Goal: Task Accomplishment & Management: Use online tool/utility

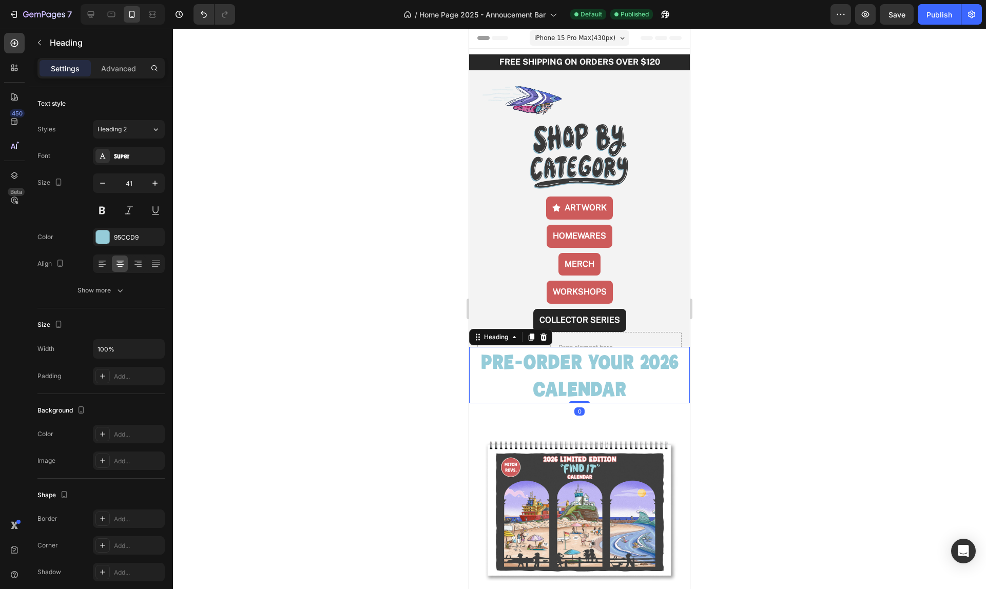
click at [602, 350] on p "PRE-ORDER youR 2026 CALENDAR" at bounding box center [579, 375] width 219 height 55
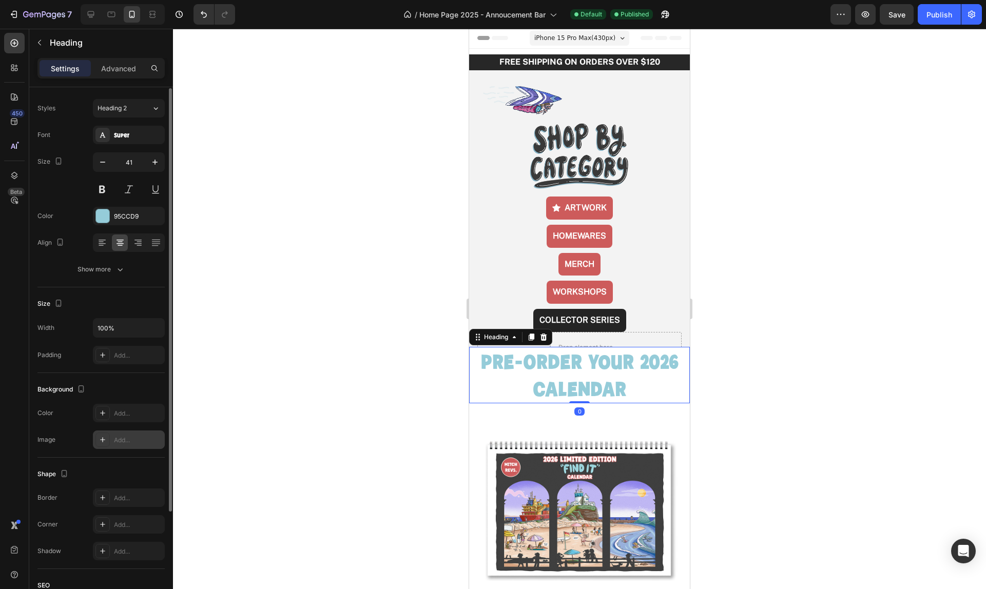
scroll to position [25, 0]
click at [121, 352] on div "Add..." at bounding box center [138, 351] width 48 height 9
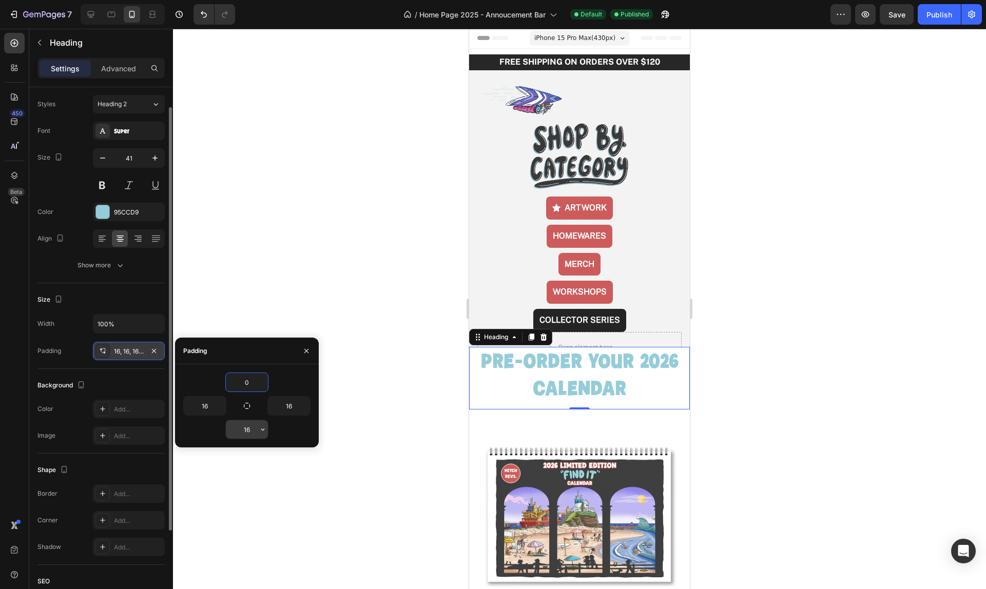
type input "0"
click at [249, 430] on input "16" at bounding box center [247, 429] width 42 height 18
type input "0"
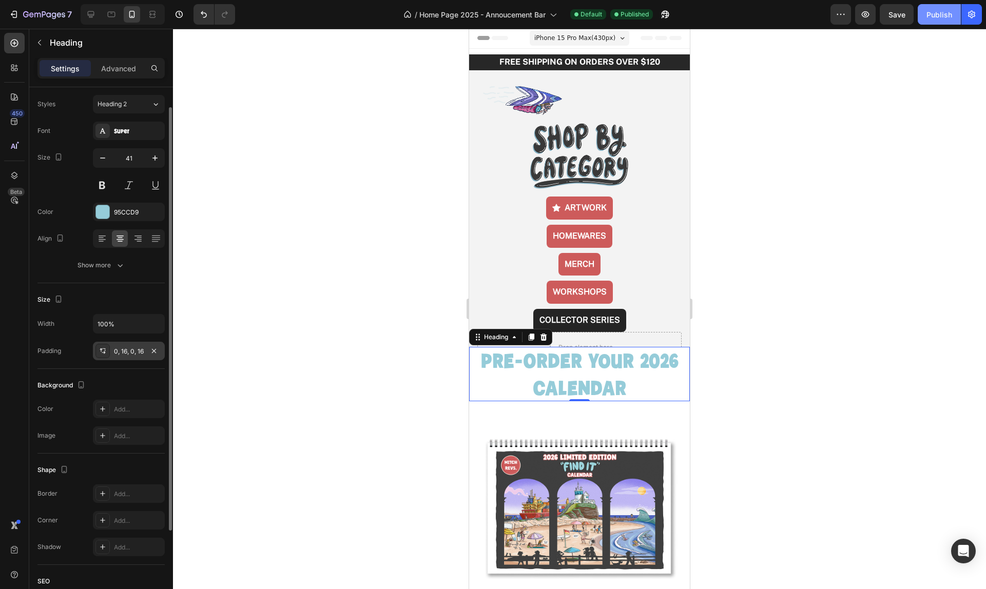
click at [936, 16] on div "Publish" at bounding box center [939, 14] width 26 height 11
click at [85, 11] on div at bounding box center [91, 14] width 16 height 16
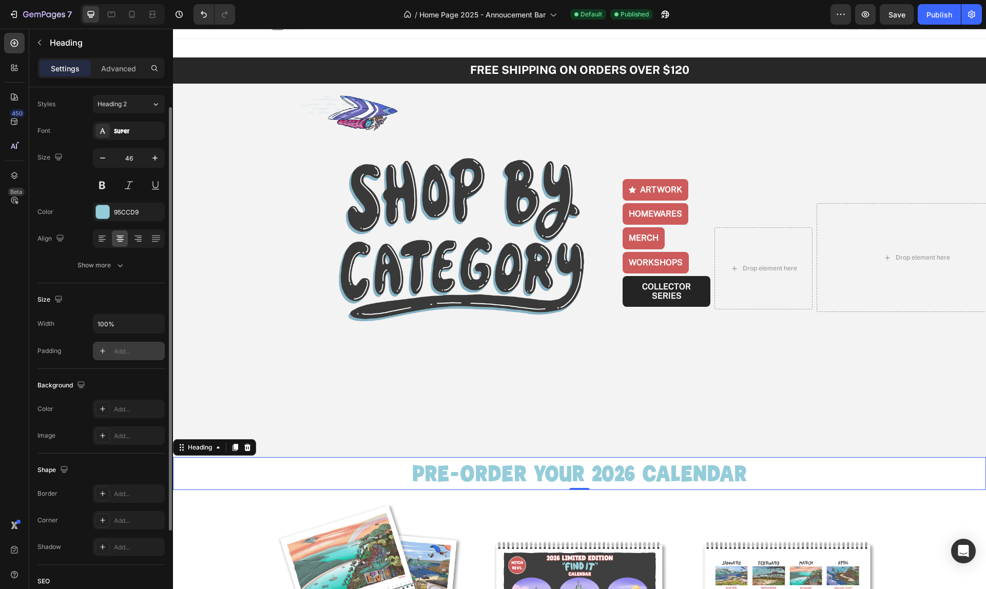
scroll to position [11, 0]
click at [60, 157] on icon "button" at bounding box center [58, 156] width 7 height 7
click at [63, 172] on icon "button" at bounding box center [60, 173] width 7 height 7
click at [155, 161] on icon "button" at bounding box center [155, 158] width 10 height 10
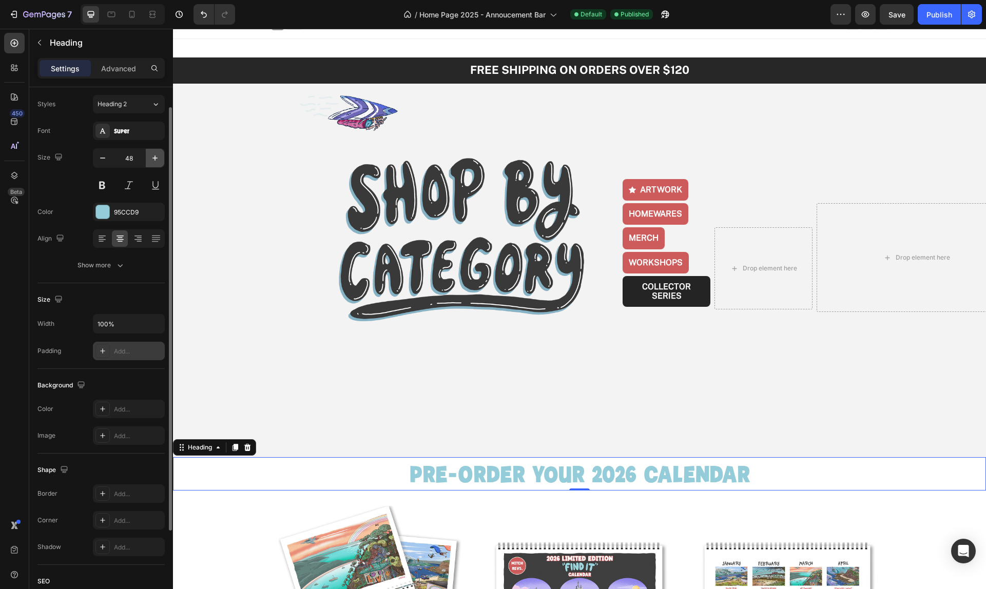
click at [155, 161] on icon "button" at bounding box center [155, 158] width 10 height 10
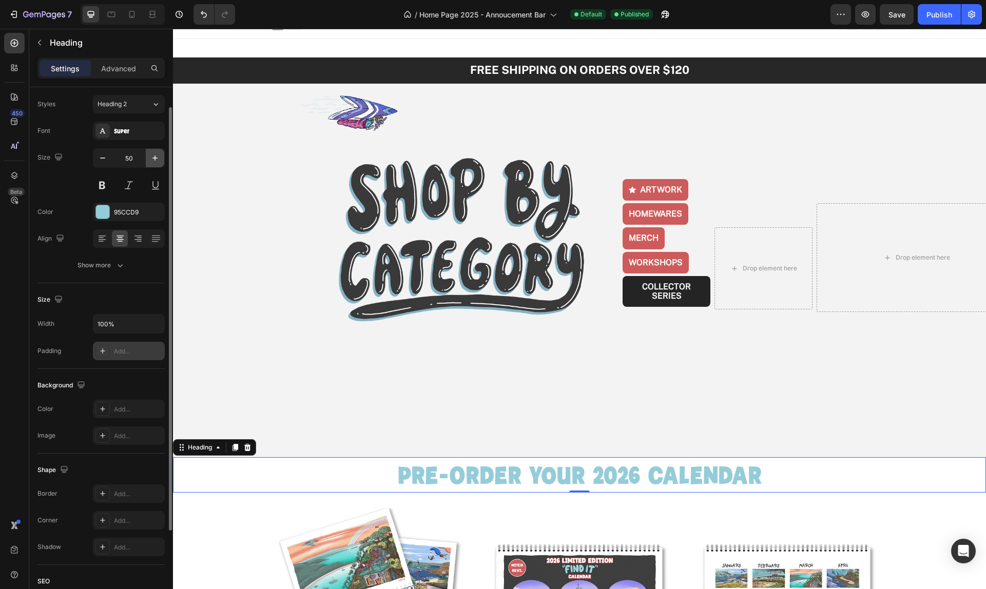
click at [155, 161] on icon "button" at bounding box center [155, 158] width 10 height 10
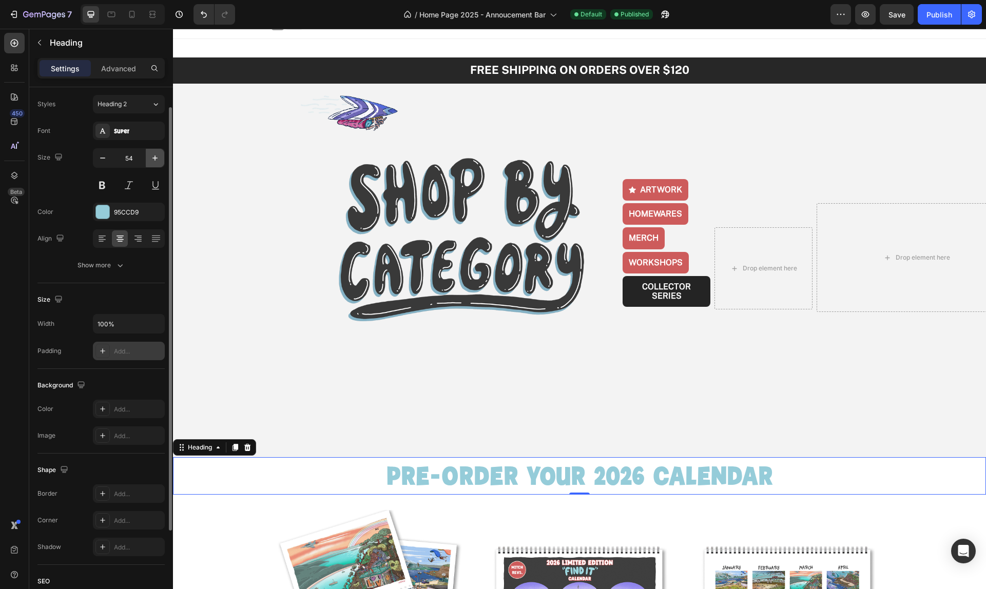
click at [155, 161] on icon "button" at bounding box center [155, 158] width 10 height 10
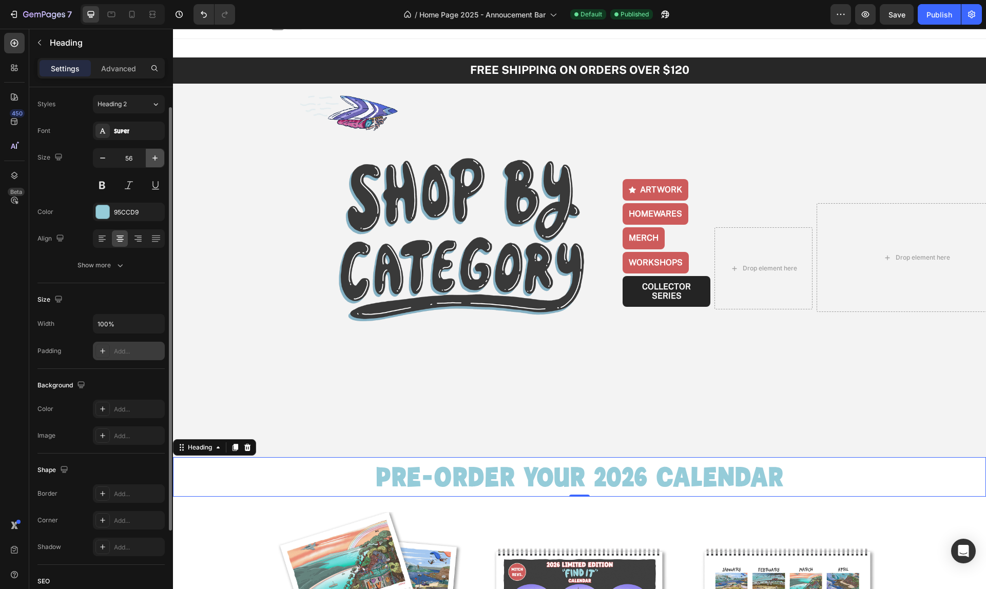
click at [155, 161] on icon "button" at bounding box center [155, 158] width 10 height 10
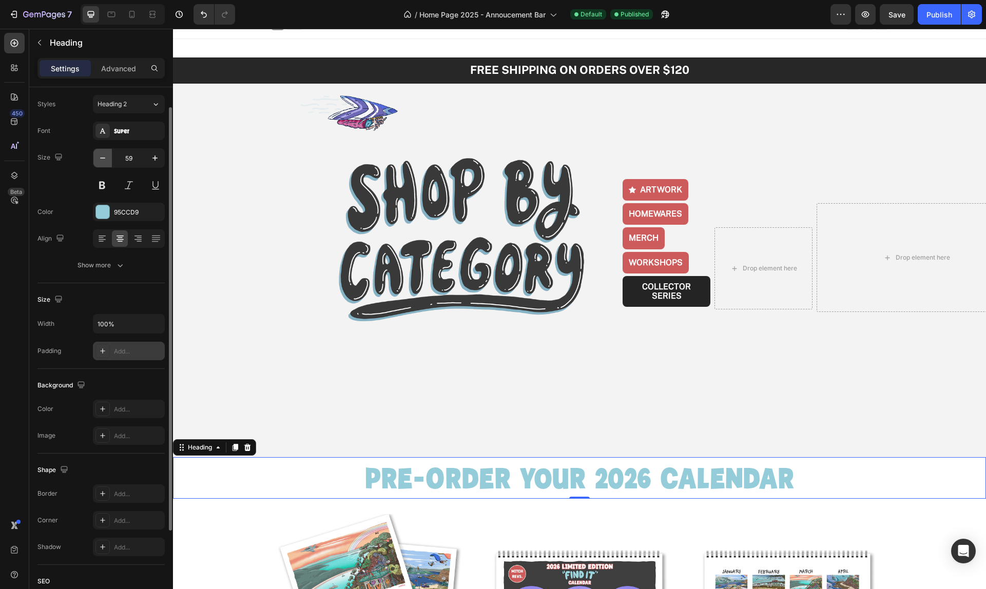
click at [104, 159] on icon "button" at bounding box center [102, 158] width 10 height 10
click at [112, 13] on icon at bounding box center [112, 15] width 8 height 6
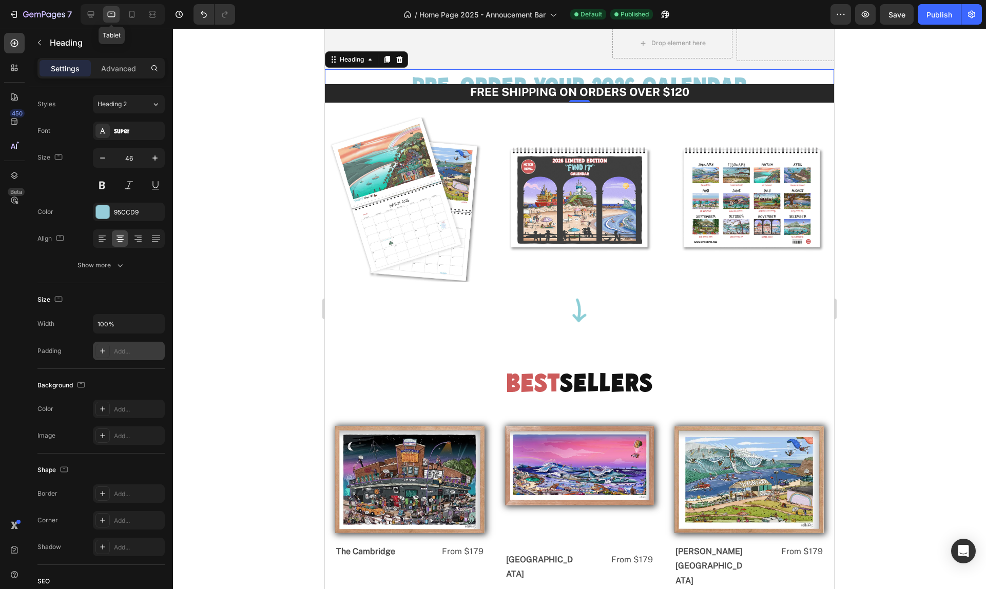
scroll to position [257, 0]
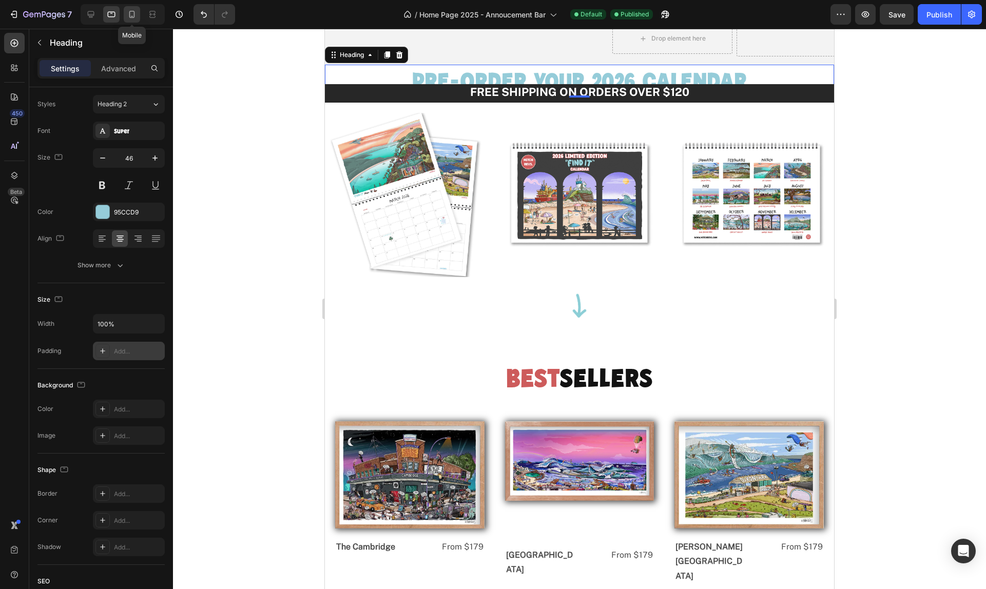
click at [130, 17] on icon at bounding box center [132, 14] width 6 height 7
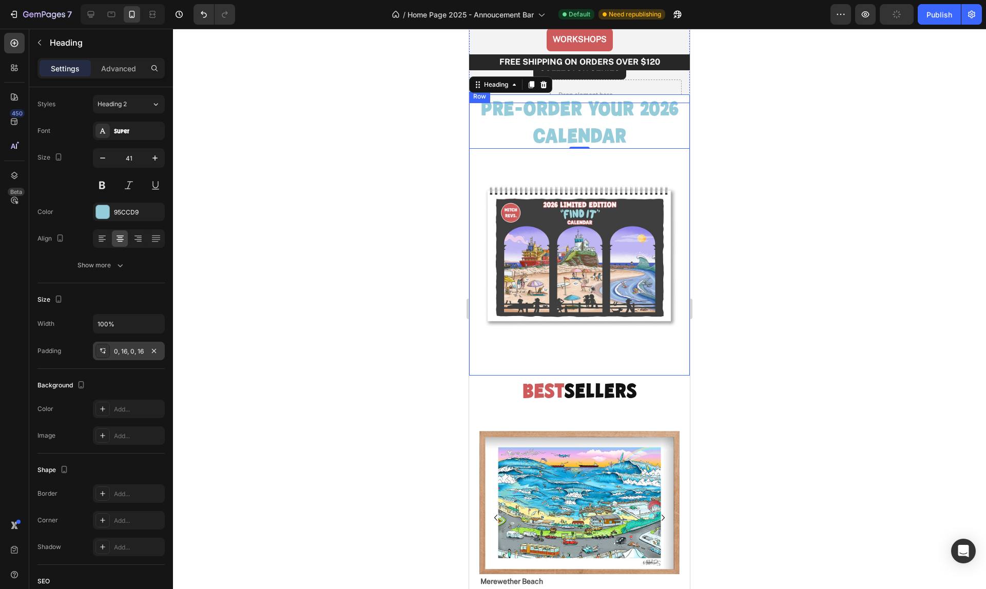
scroll to position [249, 0]
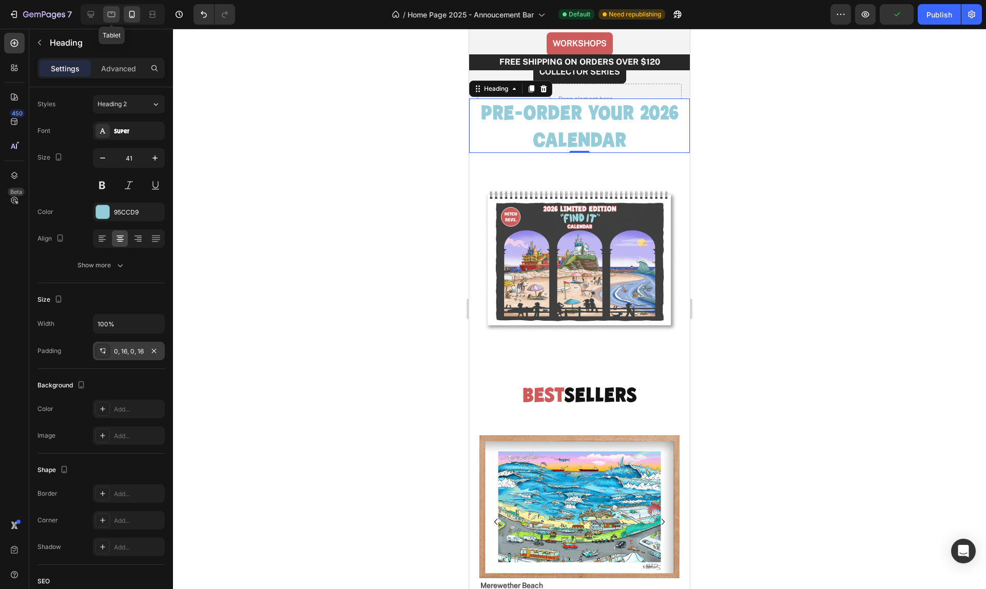
click at [110, 14] on icon at bounding box center [111, 14] width 10 height 10
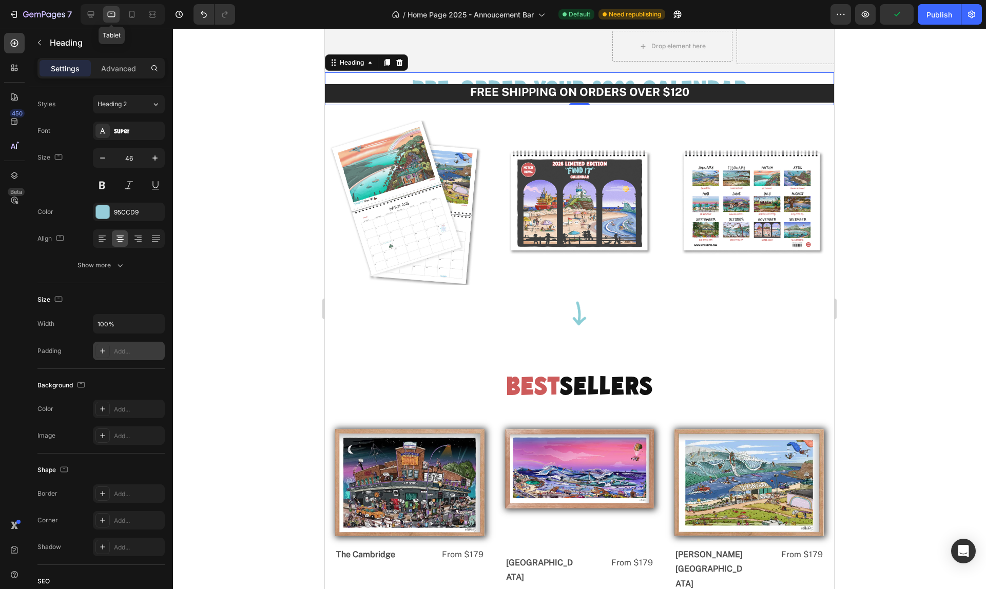
scroll to position [257, 0]
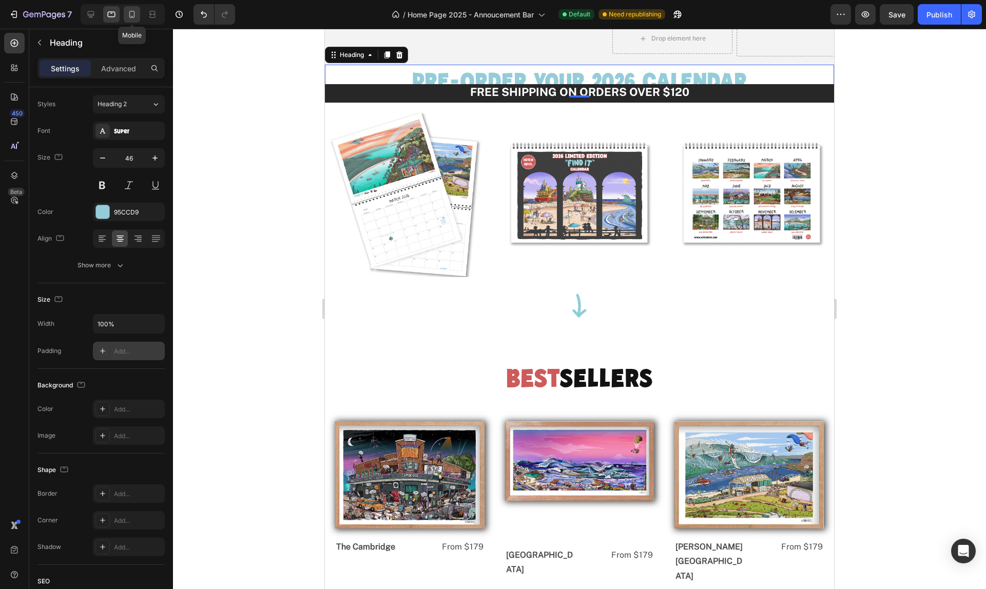
click at [134, 13] on icon at bounding box center [132, 14] width 6 height 7
type input "41"
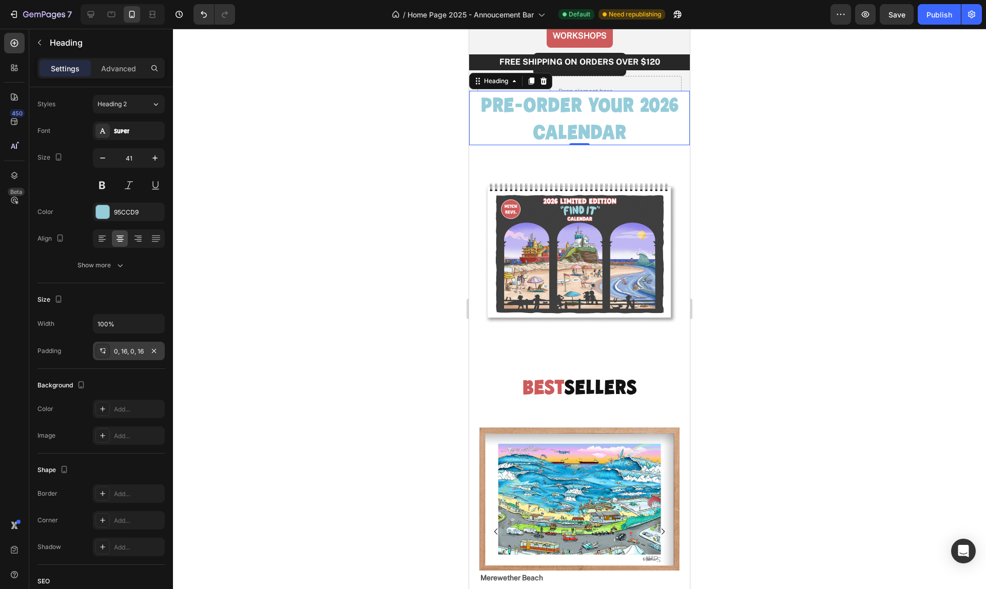
scroll to position [283, 0]
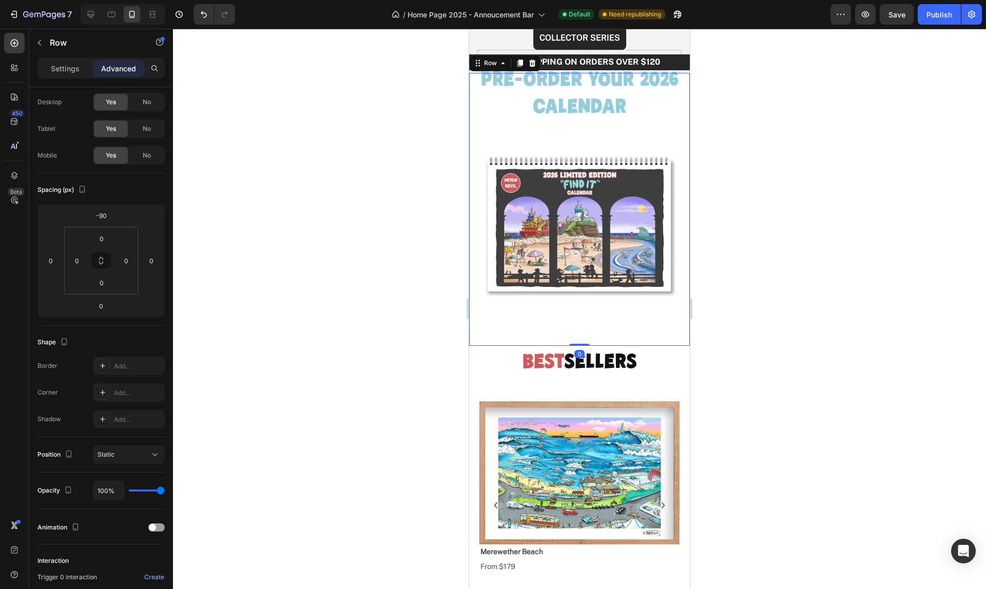
click at [539, 102] on div "Image" at bounding box center [579, 209] width 221 height 257
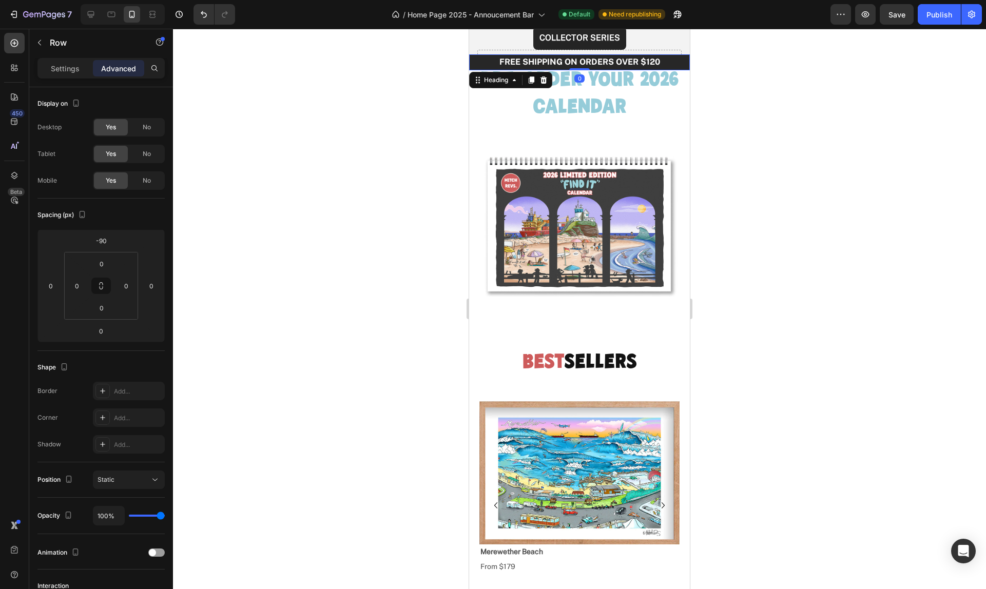
click at [668, 69] on div "⁠⁠⁠⁠⁠⁠⁠ FREE SHIPPING ON ORDERS OVER $120 Heading 0" at bounding box center [579, 62] width 221 height 16
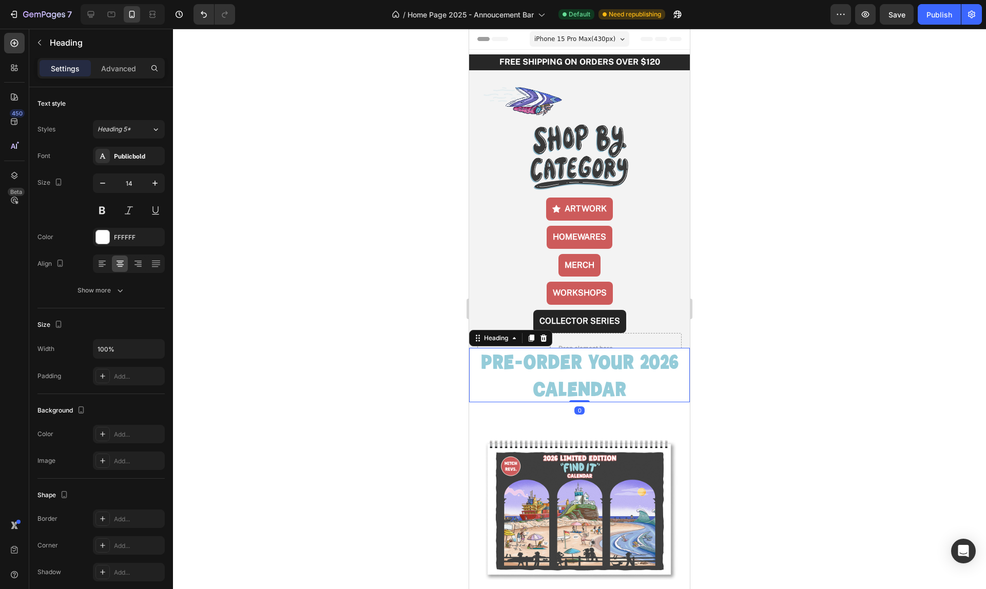
click at [521, 353] on p "PRE-ORDER youR 2026 CALENDAR" at bounding box center [579, 375] width 204 height 55
click at [103, 183] on icon "button" at bounding box center [102, 183] width 5 height 1
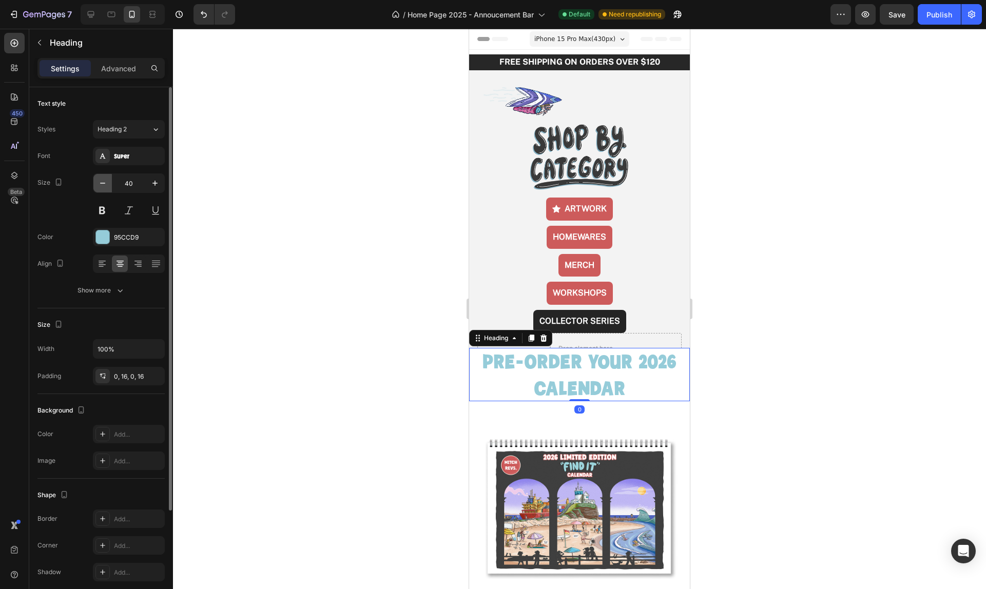
click at [105, 183] on icon "button" at bounding box center [102, 183] width 10 height 10
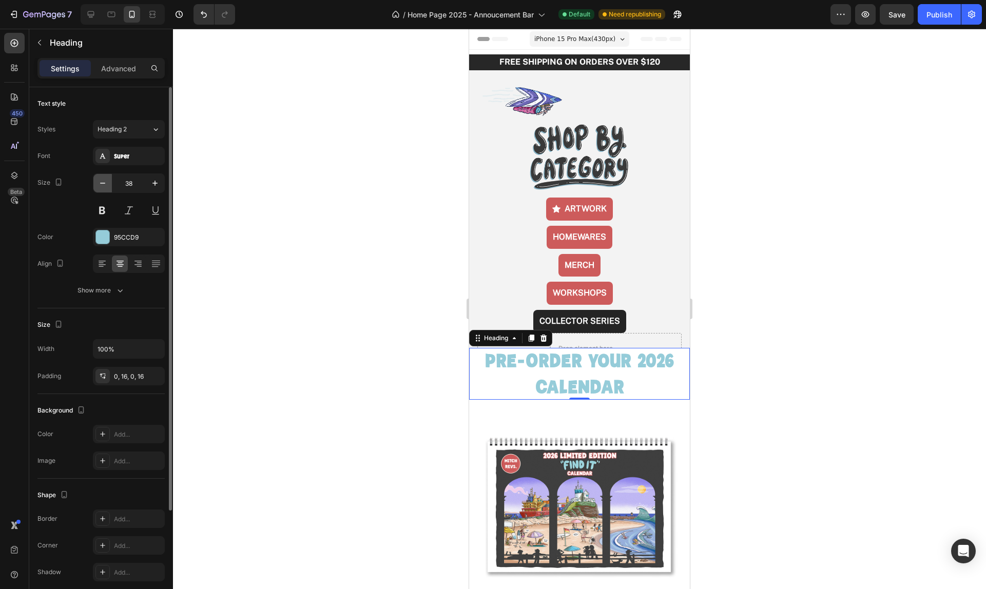
click at [105, 183] on icon "button" at bounding box center [102, 183] width 10 height 10
type input "37"
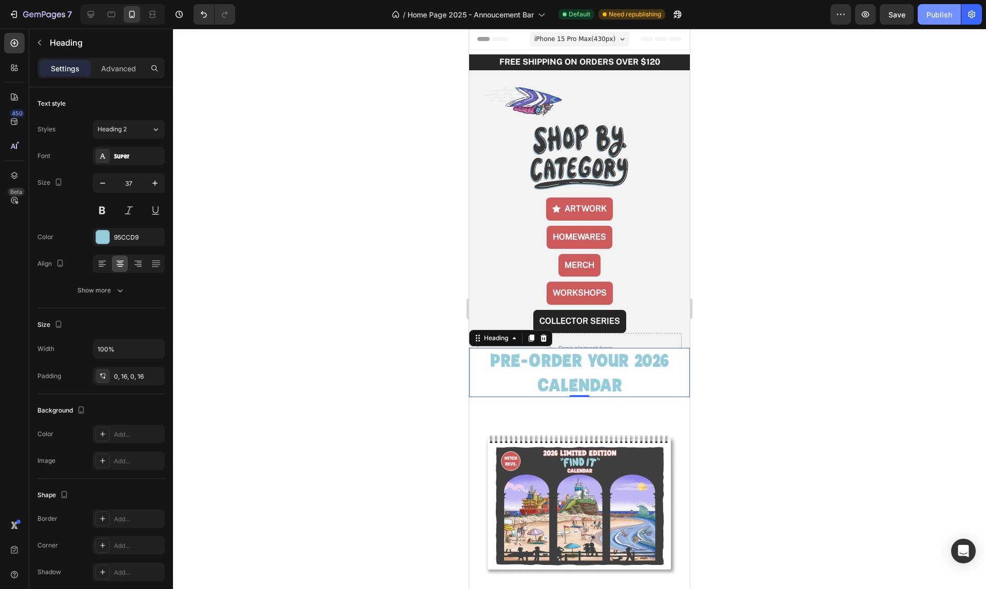
click at [926, 18] on button "Publish" at bounding box center [938, 14] width 43 height 21
click at [949, 15] on div "Publish" at bounding box center [939, 14] width 26 height 11
